Goal: Register for event/course

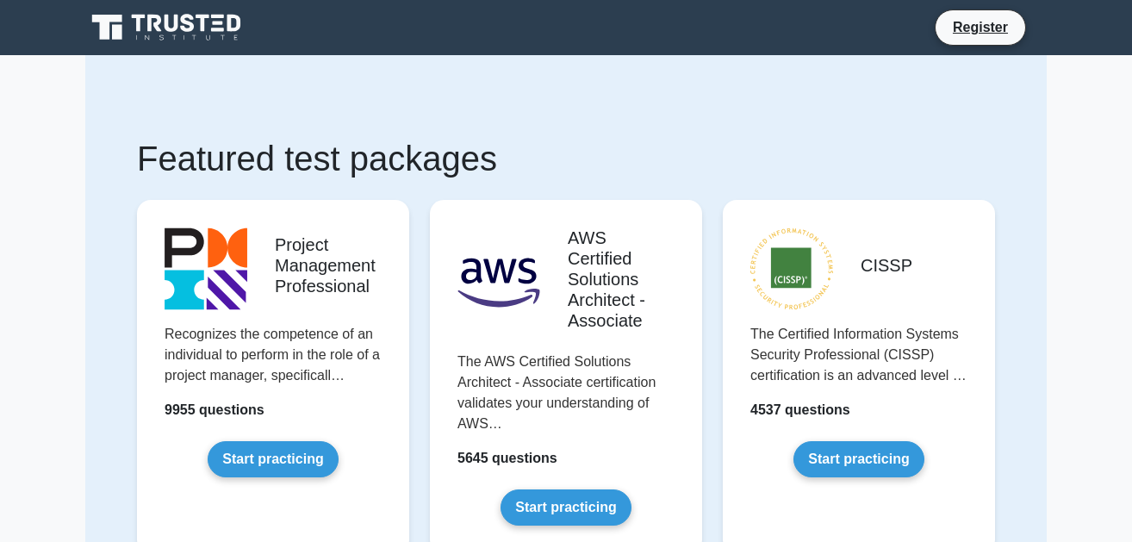
drag, startPoint x: 1140, startPoint y: 40, endPoint x: 1152, endPoint y: -59, distance: 98.9
click at [998, 23] on link "Register" at bounding box center [980, 27] width 76 height 22
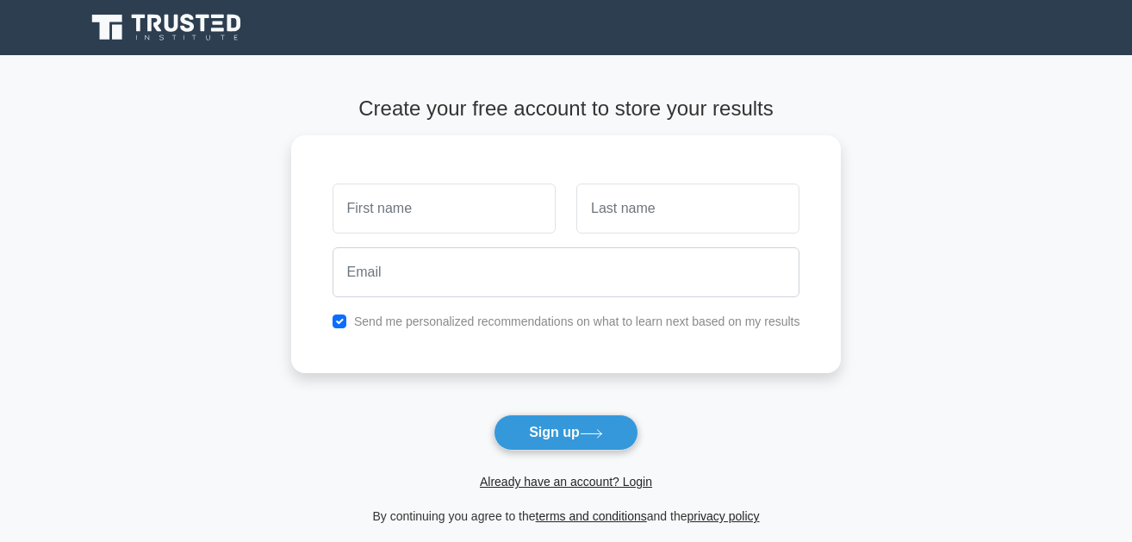
type input "c"
type input "Chidimma"
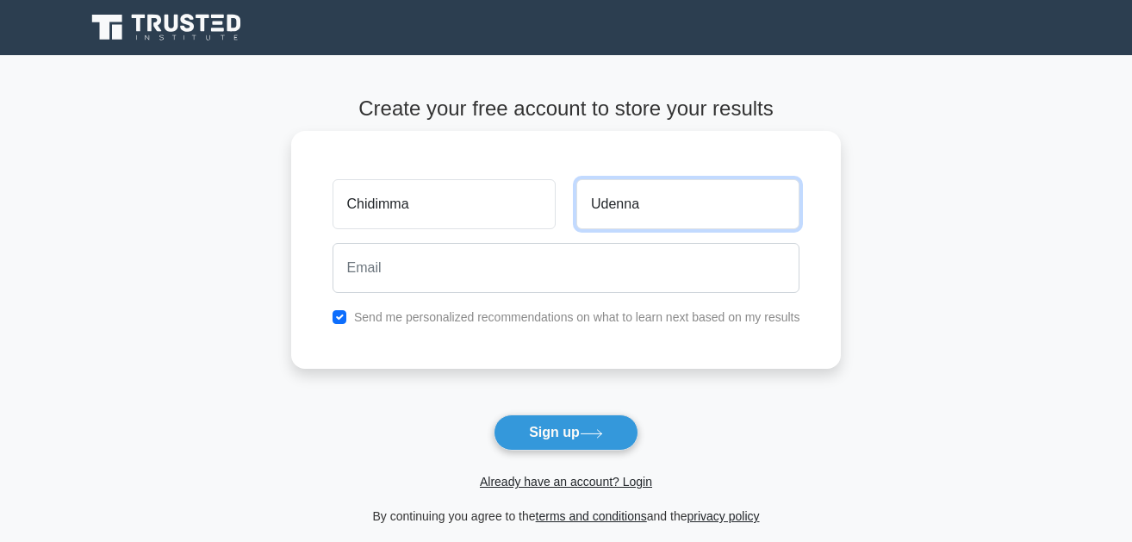
type input "Udenna"
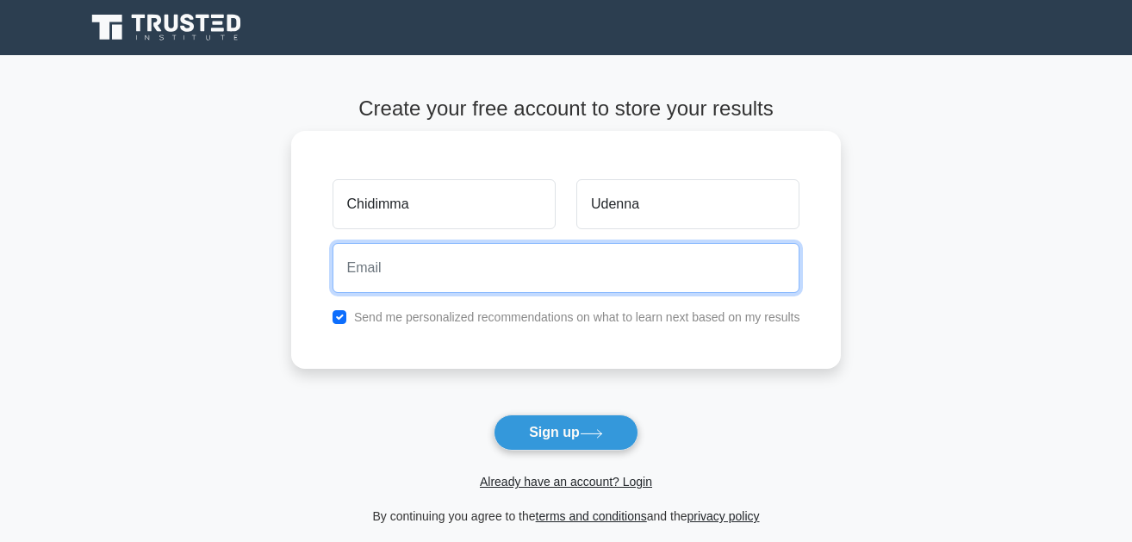
click at [525, 279] on input "email" at bounding box center [567, 268] width 468 height 50
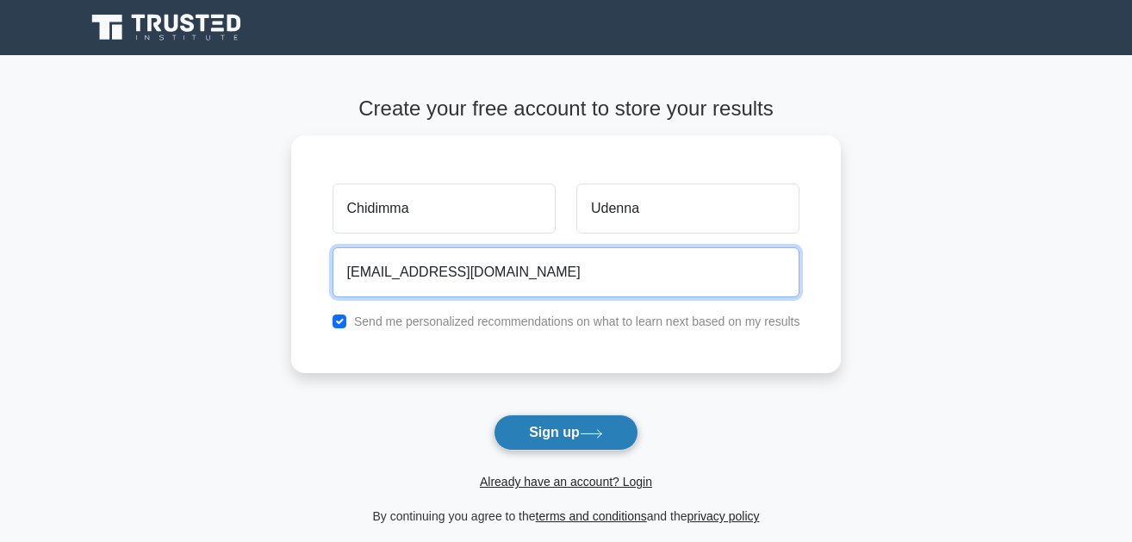
type input "chidimmaudenna7@gmaikl.com"
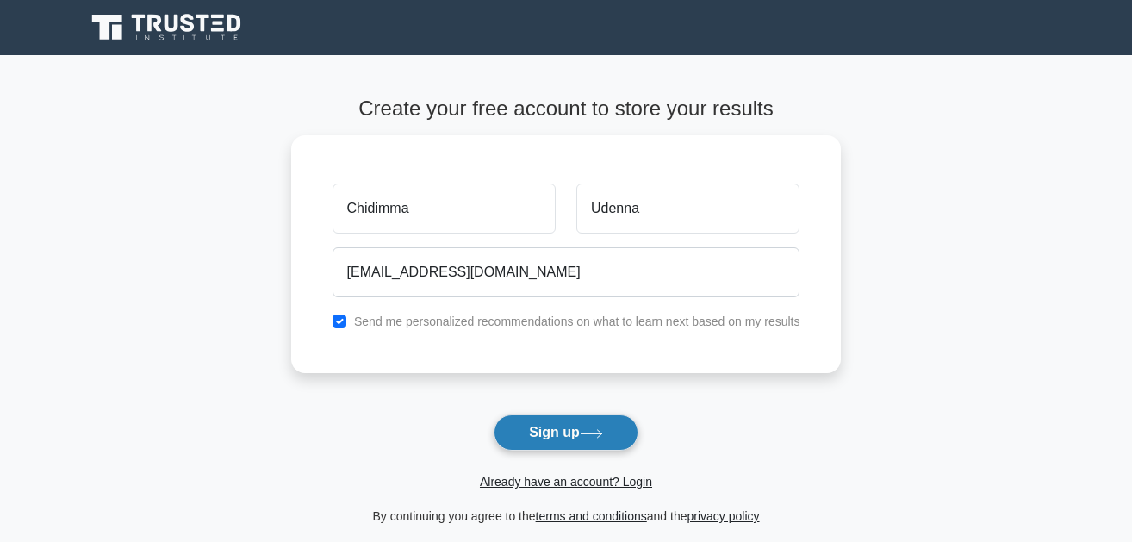
click at [553, 436] on button "Sign up" at bounding box center [566, 432] width 145 height 36
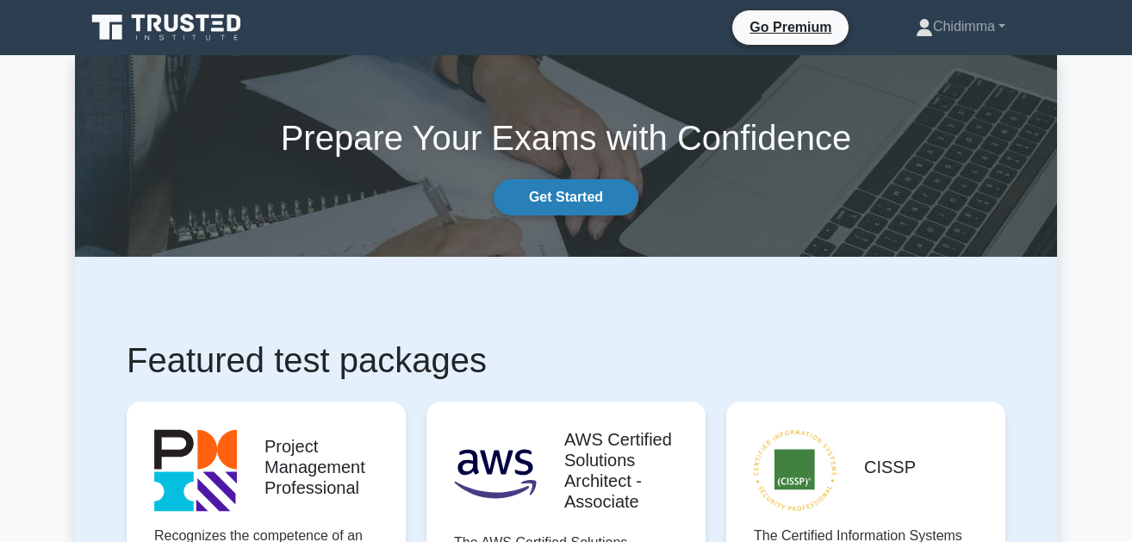
click at [588, 195] on link "Get Started" at bounding box center [566, 197] width 145 height 36
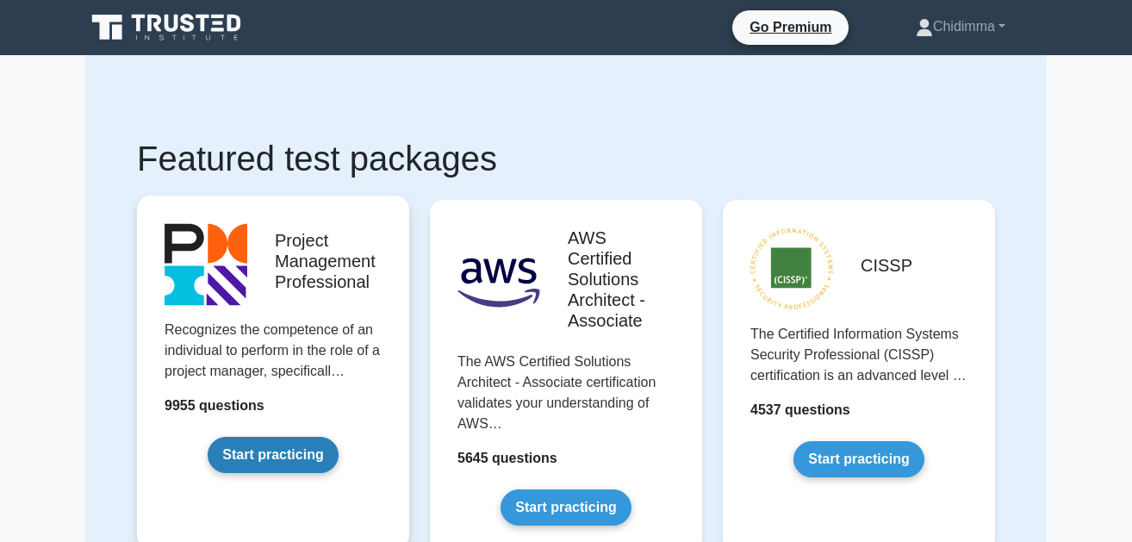
click at [271, 459] on link "Start practicing" at bounding box center [273, 455] width 130 height 36
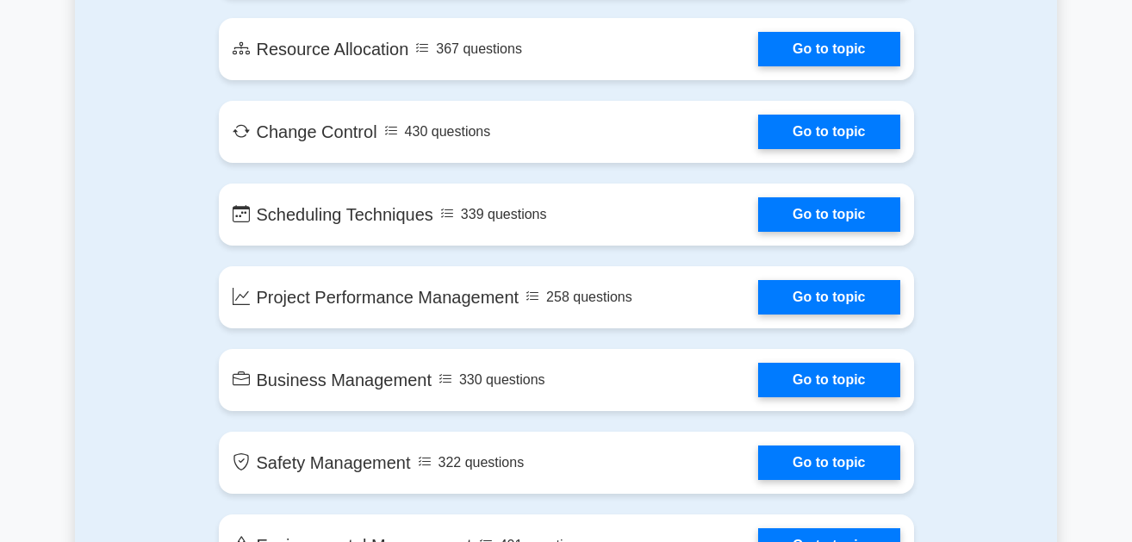
scroll to position [3019, 0]
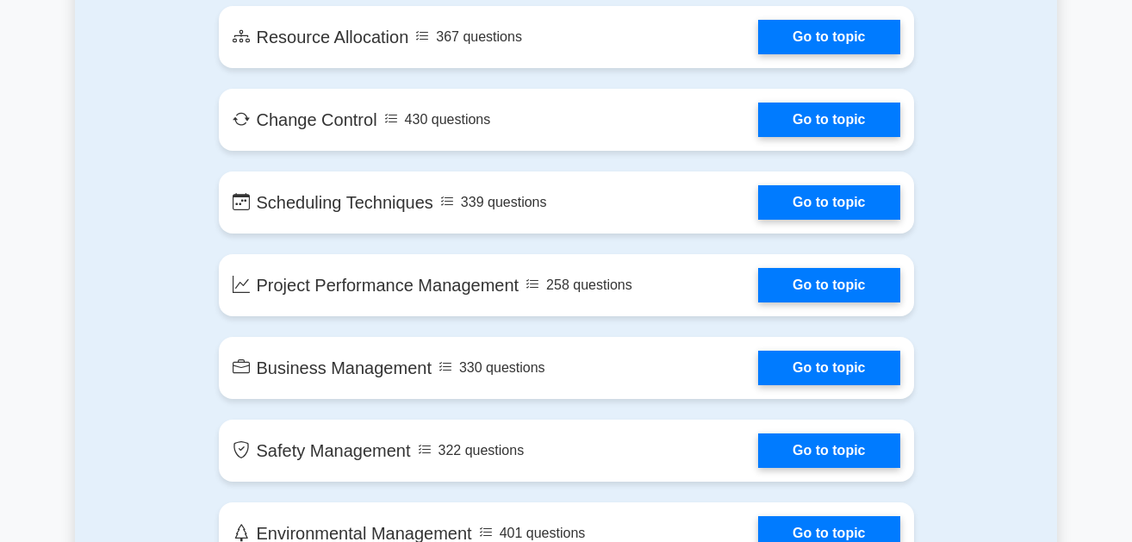
drag, startPoint x: 1138, startPoint y: 24, endPoint x: 1152, endPoint y: 247, distance: 223.5
click at [1131, 247] on html "Go Premium Chidimma" at bounding box center [566, 435] width 1132 height 6908
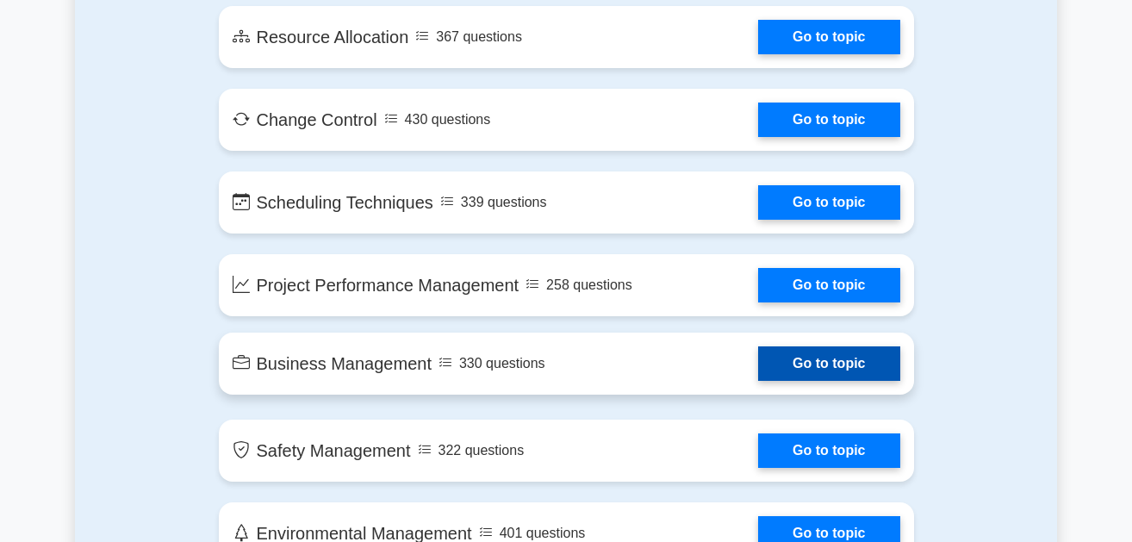
click at [835, 364] on link "Go to topic" at bounding box center [828, 363] width 141 height 34
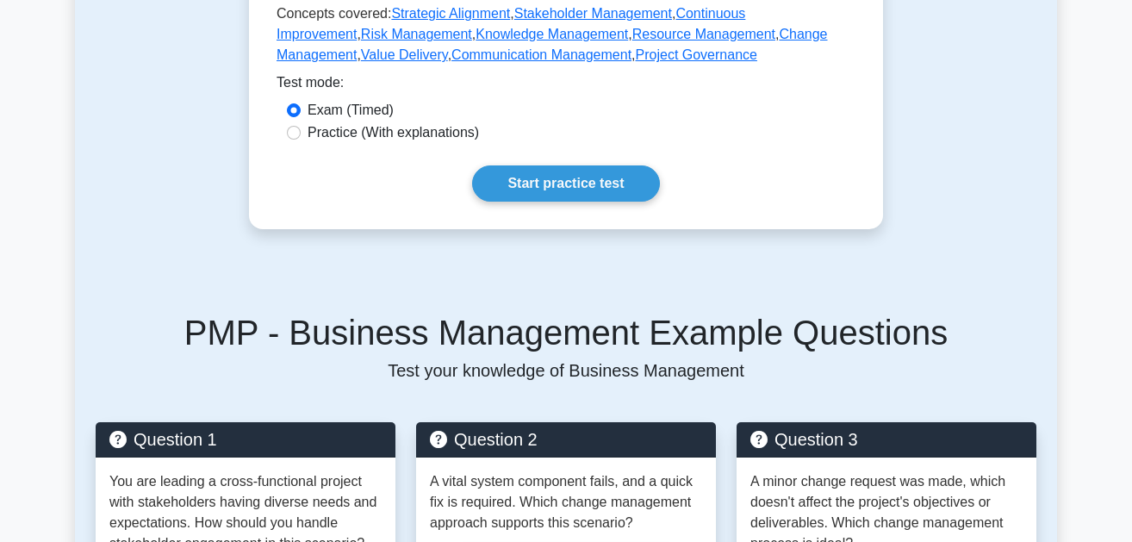
scroll to position [972, 0]
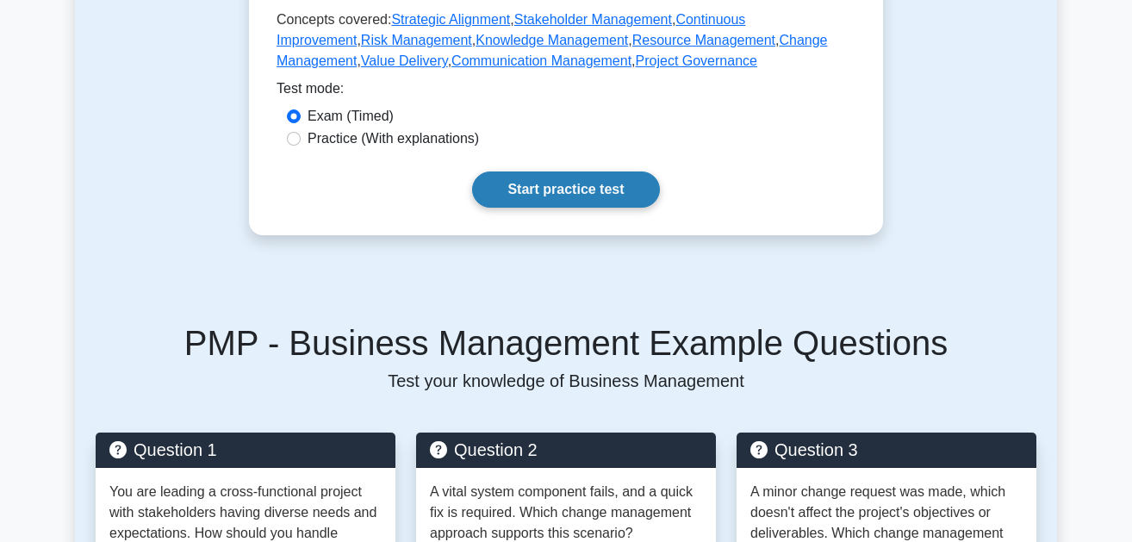
click at [550, 180] on link "Start practice test" at bounding box center [565, 189] width 187 height 36
